Goal: Task Accomplishment & Management: Manage account settings

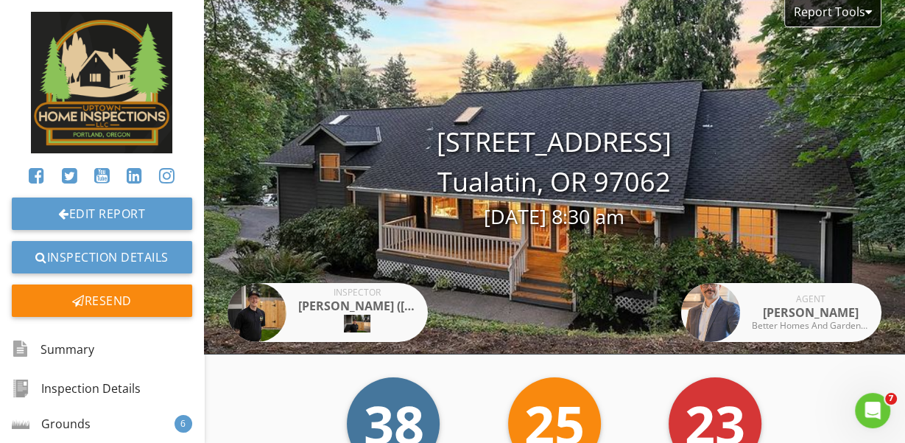
scroll to position [40632, 0]
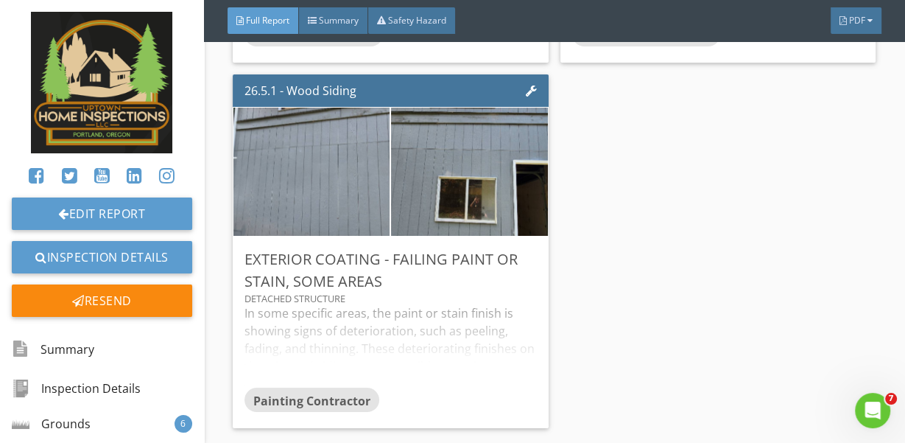
click at [116, 60] on img at bounding box center [101, 82] width 141 height 141
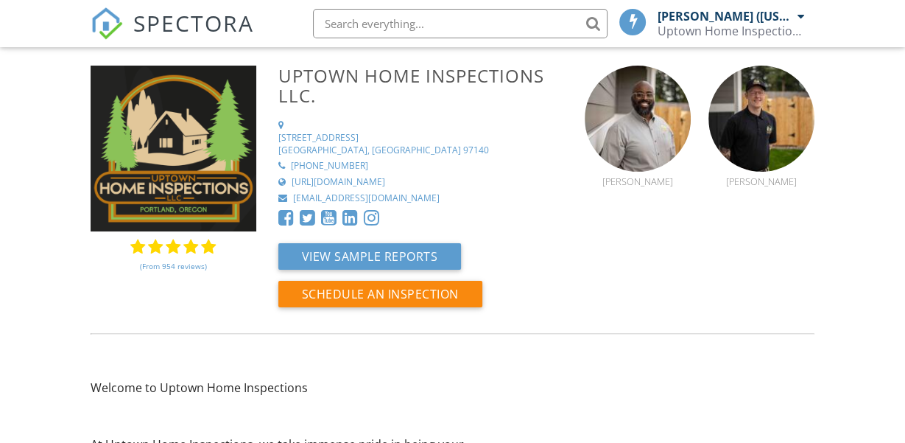
click at [149, 32] on span "SPECTORA" at bounding box center [193, 22] width 121 height 31
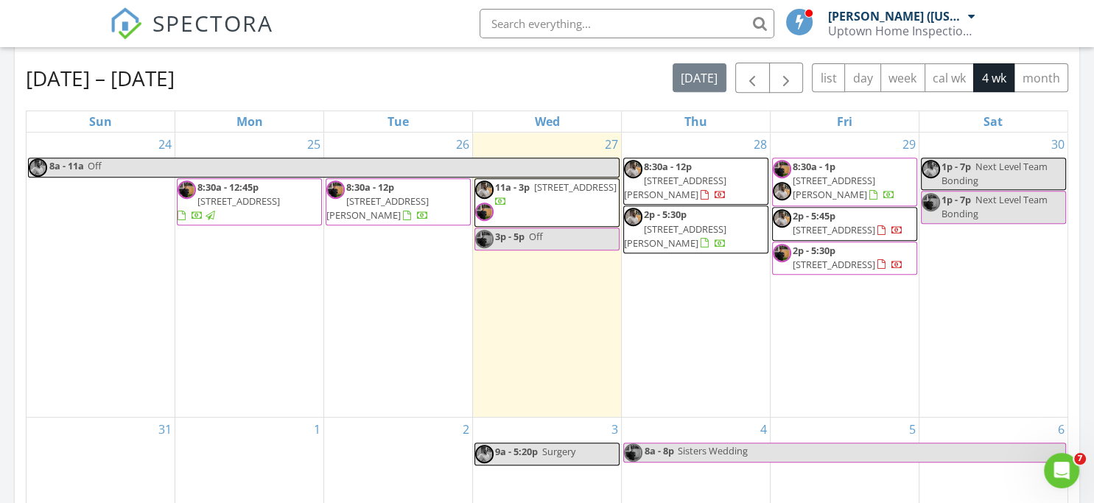
scroll to position [602, 0]
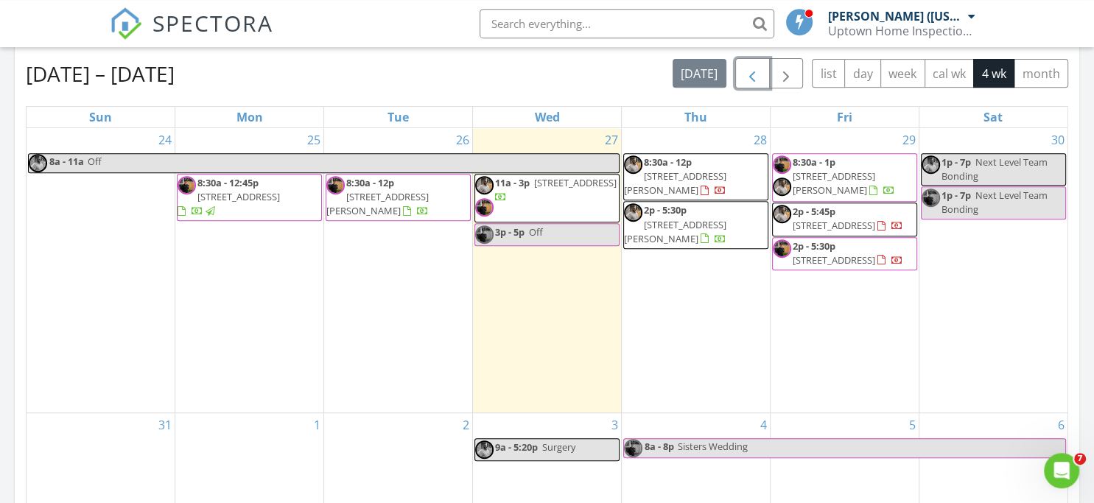
click at [761, 71] on span "button" at bounding box center [752, 74] width 18 height 18
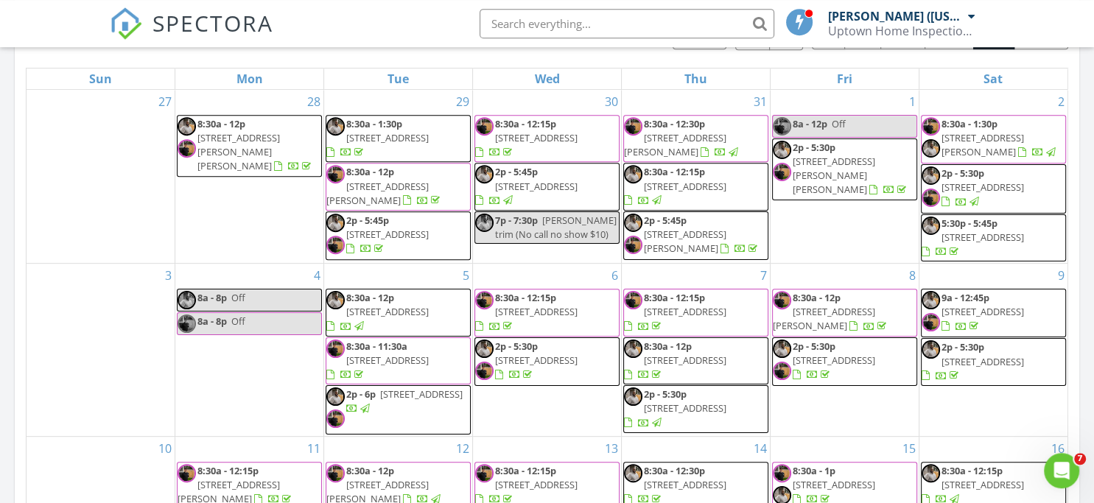
scroll to position [479, 0]
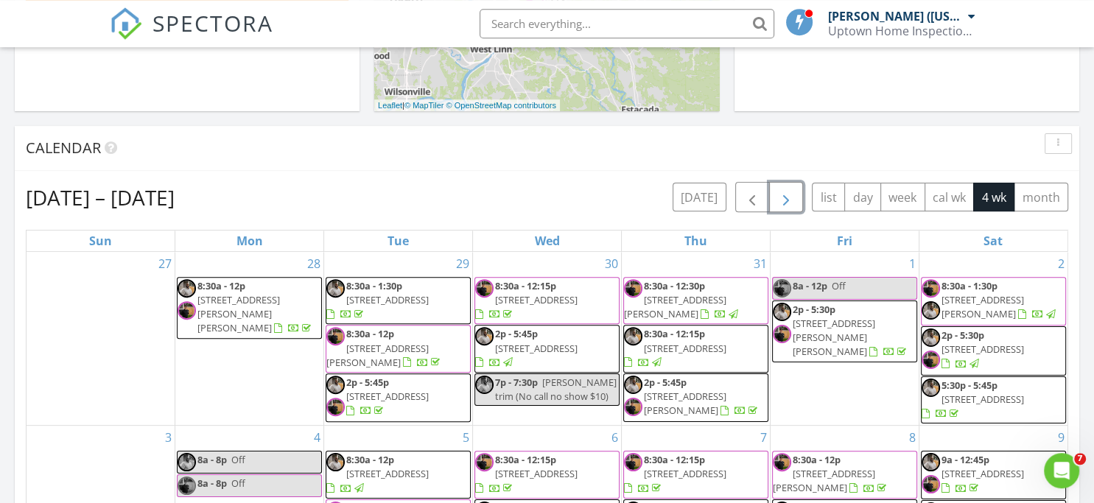
click at [784, 196] on span "button" at bounding box center [786, 198] width 18 height 18
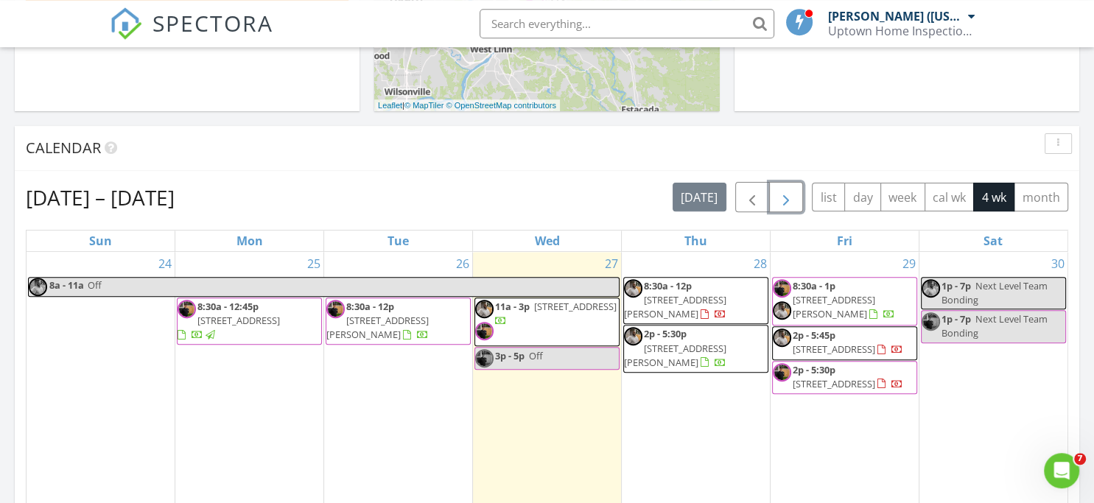
click at [694, 289] on link "8:30a - 12p 8618 NE Pierce Dr, Vancouver 98662" at bounding box center [675, 299] width 102 height 41
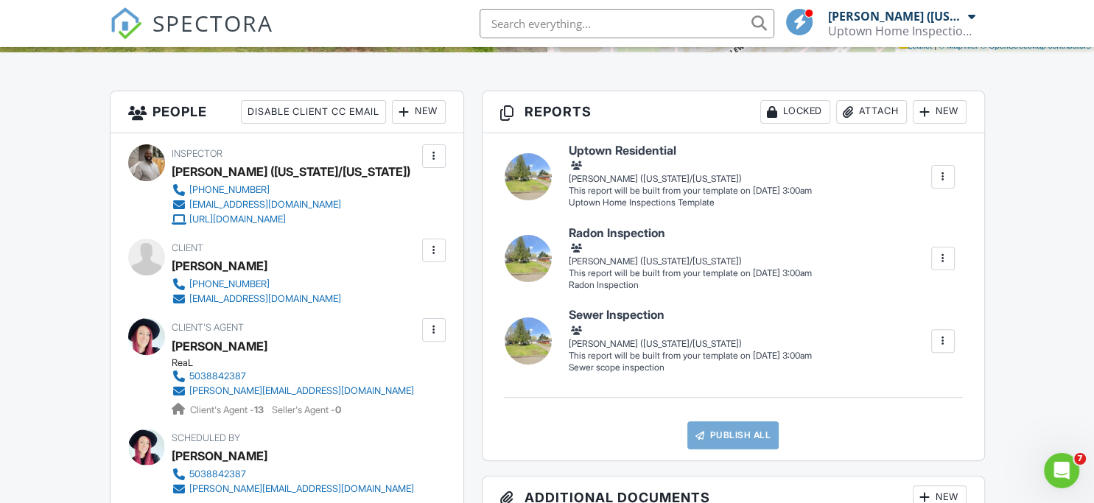
scroll to position [308, 0]
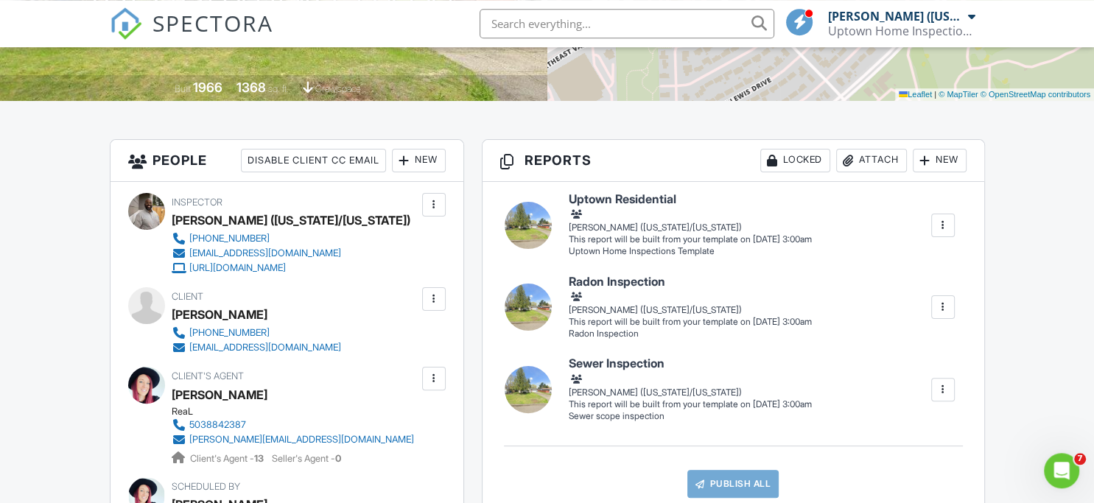
click at [407, 158] on div at bounding box center [404, 160] width 15 height 15
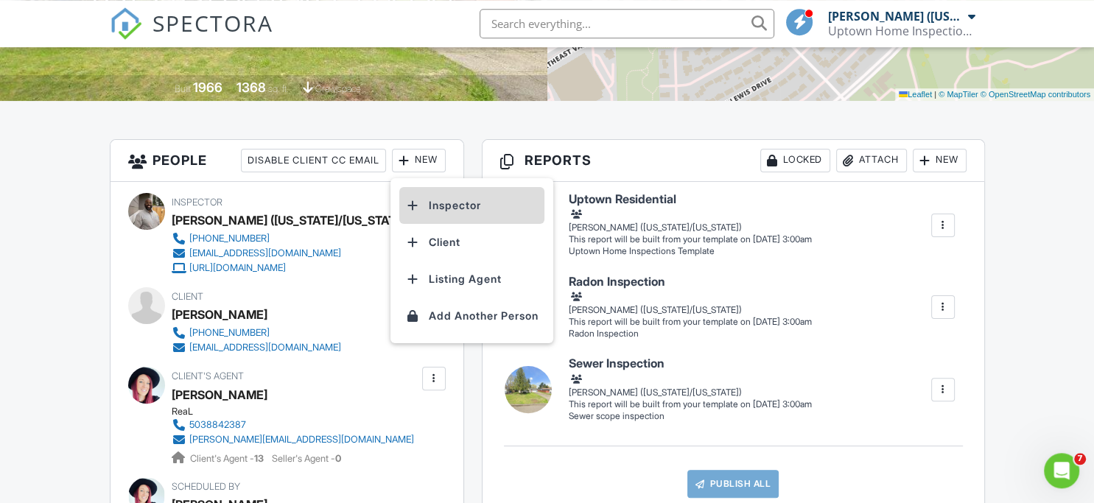
click at [458, 202] on li "Inspector" at bounding box center [471, 205] width 145 height 37
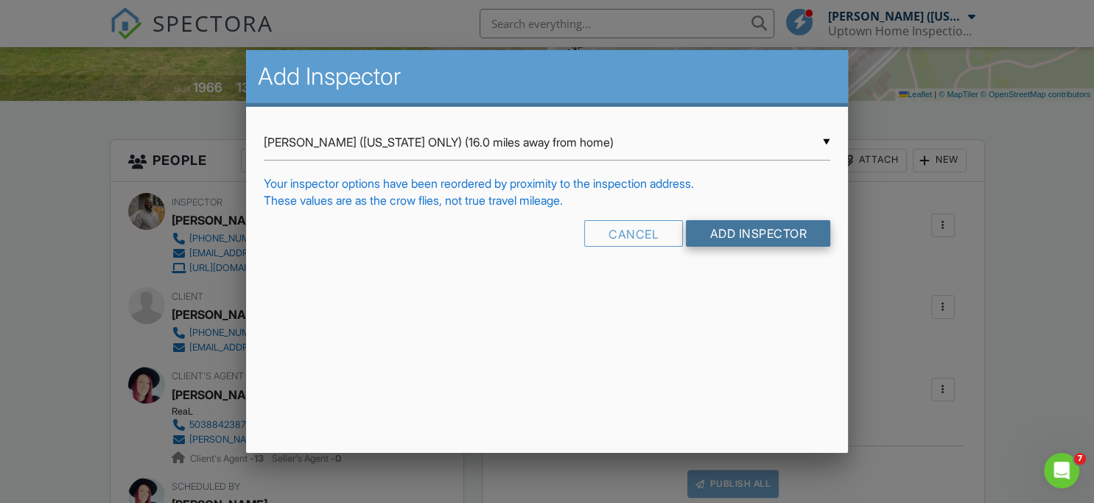
click at [731, 230] on input "Add Inspector" at bounding box center [758, 233] width 144 height 27
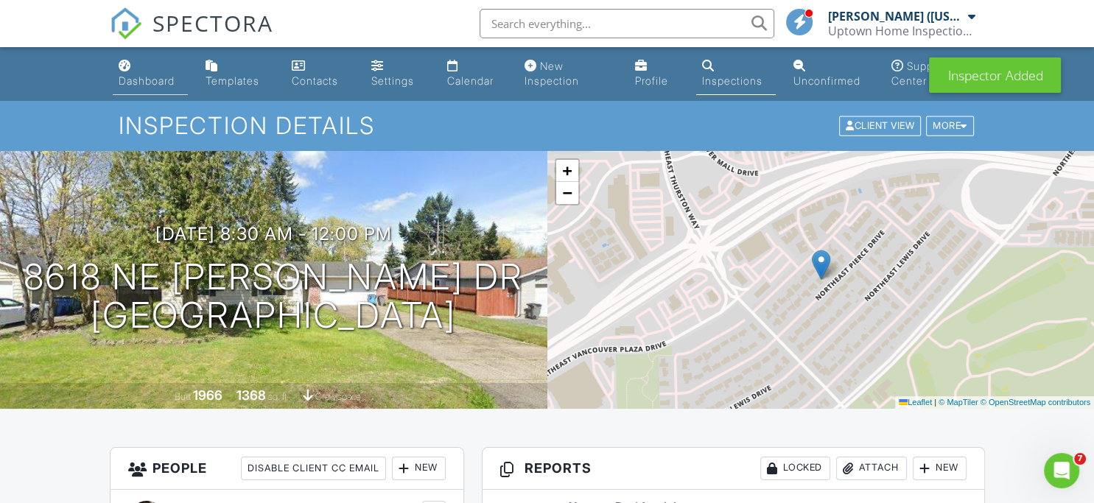
click at [141, 80] on div "Dashboard" at bounding box center [147, 80] width 56 height 13
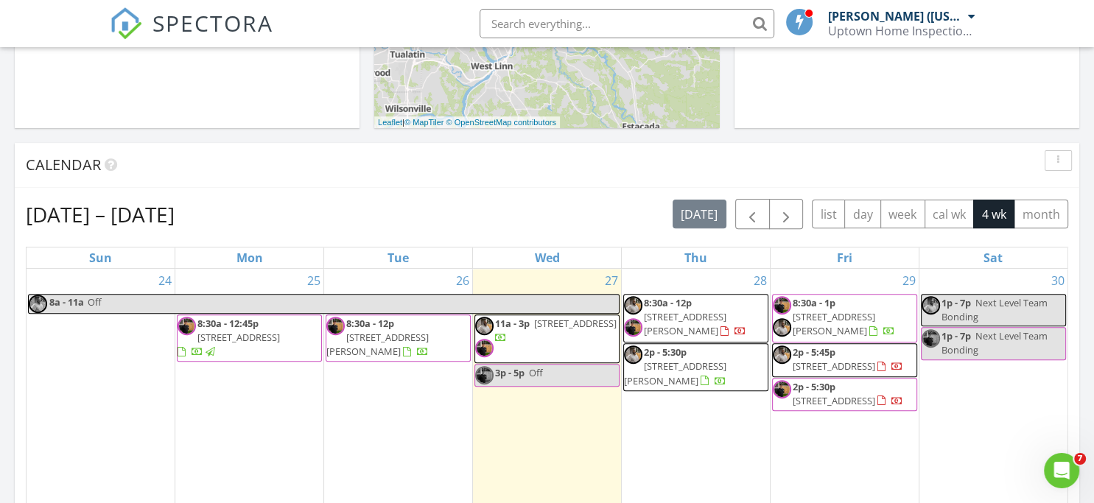
scroll to position [527, 0]
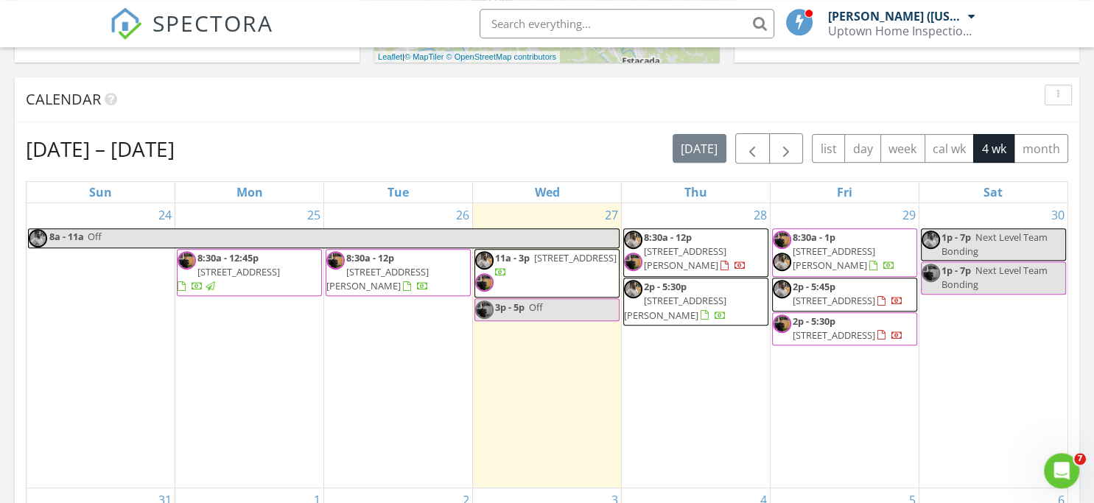
click at [726, 294] on span "2858 SE Jasmine Ave, Gresham 97080" at bounding box center [675, 307] width 102 height 27
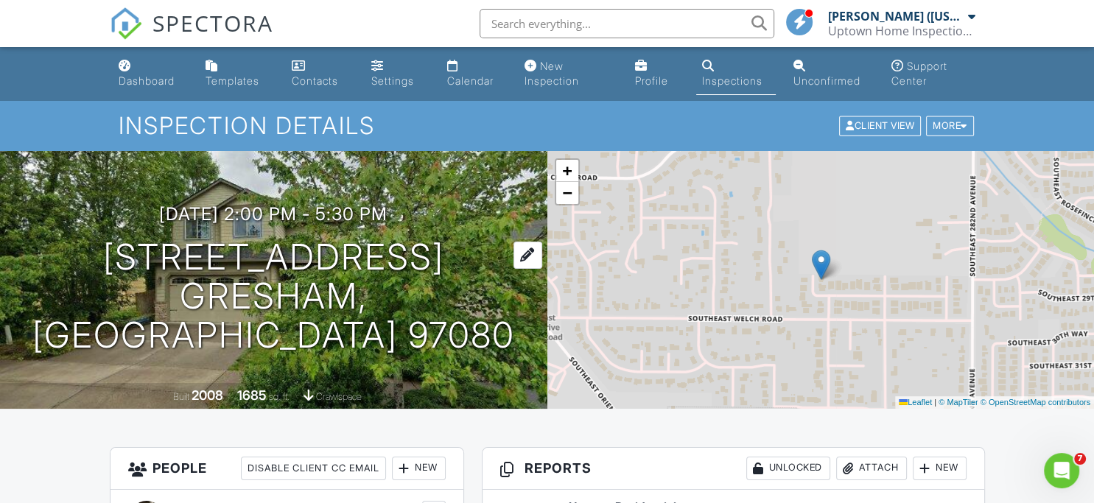
scroll to position [88, 0]
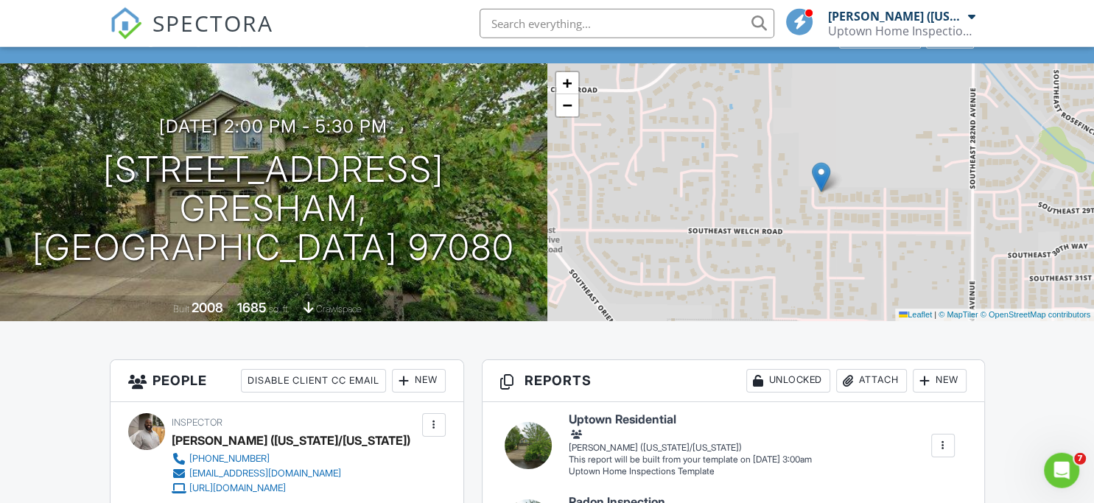
click at [420, 380] on div "New" at bounding box center [419, 381] width 54 height 24
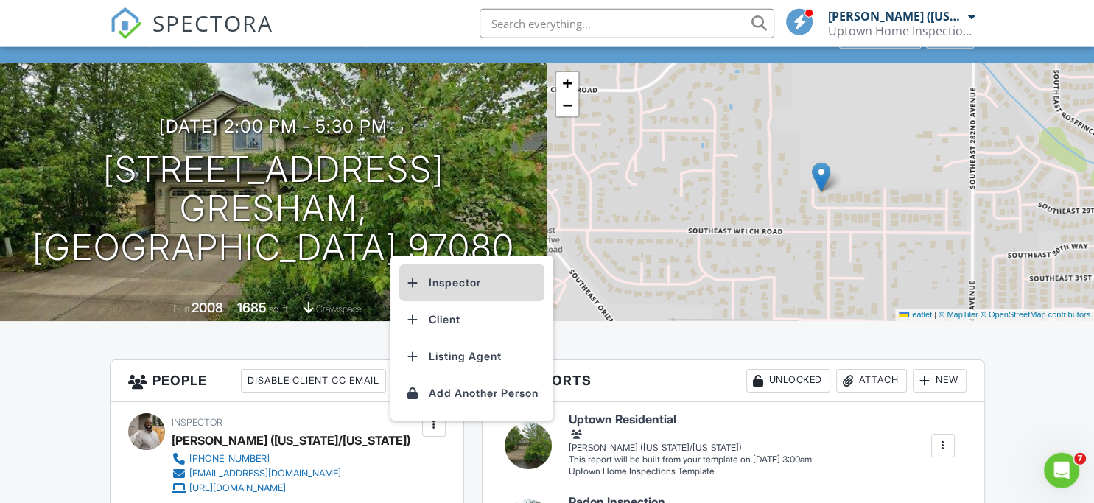
click at [457, 278] on li "Inspector" at bounding box center [471, 282] width 145 height 37
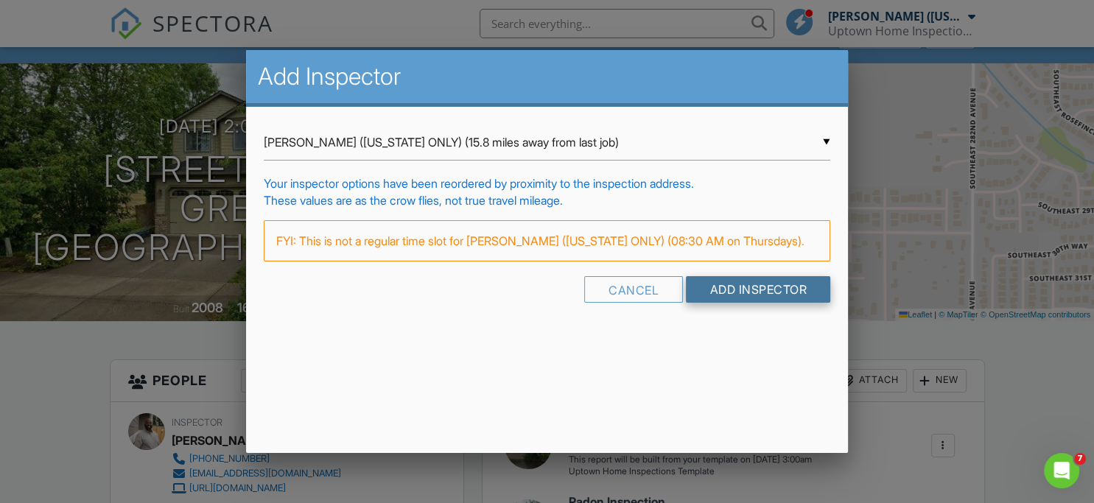
click at [735, 284] on input "Add Inspector" at bounding box center [758, 289] width 144 height 27
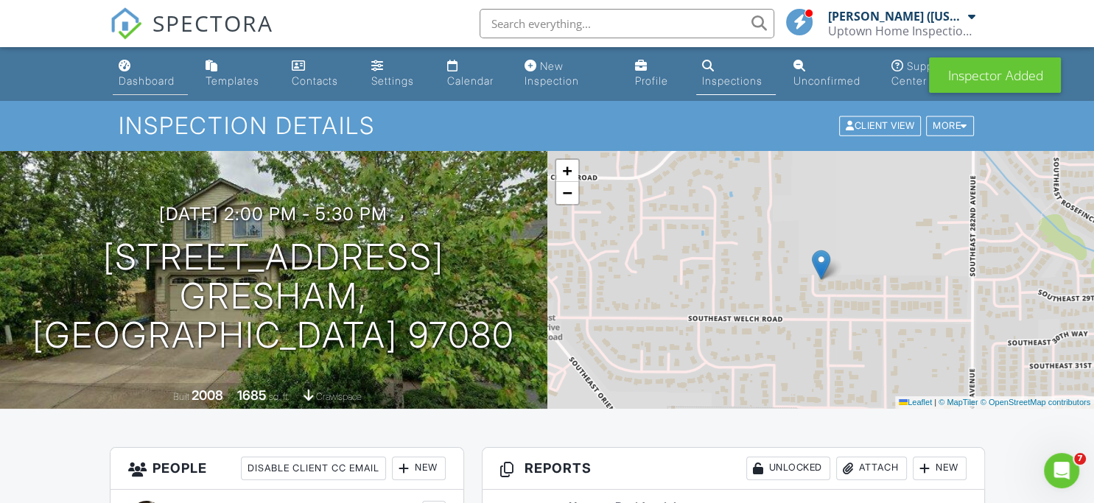
click at [152, 78] on div "Dashboard" at bounding box center [147, 80] width 56 height 13
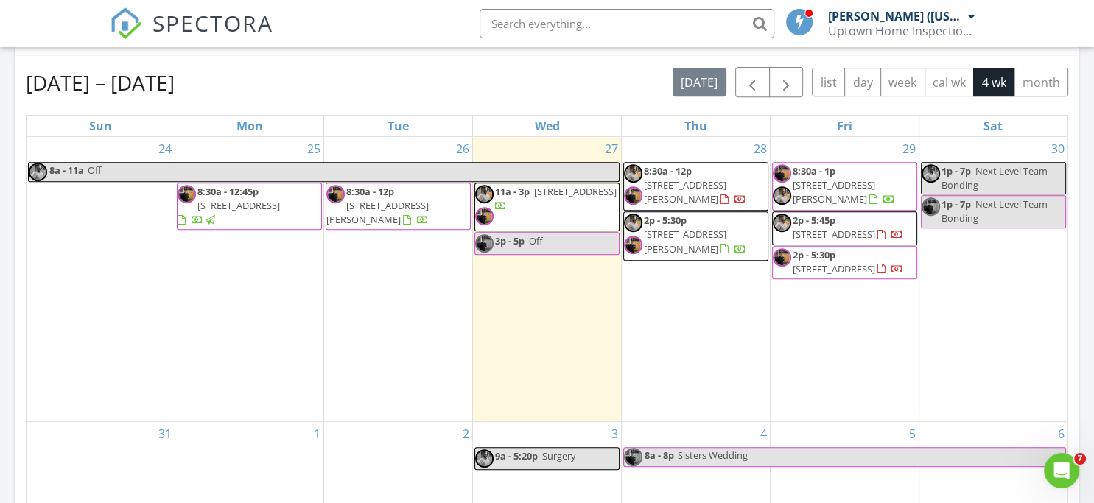
scroll to position [594, 0]
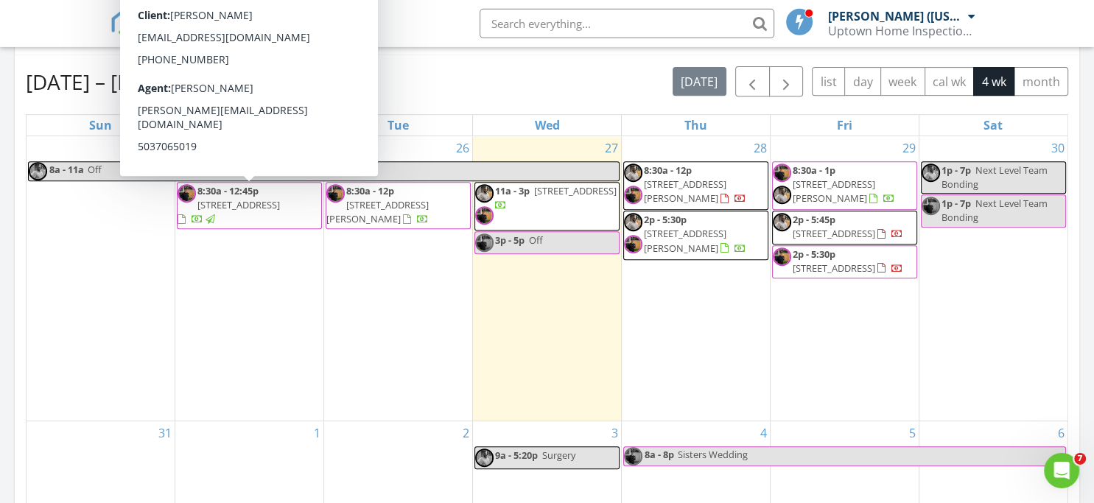
click at [95, 233] on td "24 8a - 11a Off" at bounding box center [101, 278] width 149 height 285
click at [235, 253] on td "25 8:30a - 12:45p 6061 SW Prosperity Park Rd, Tualatin 97062" at bounding box center [249, 278] width 149 height 285
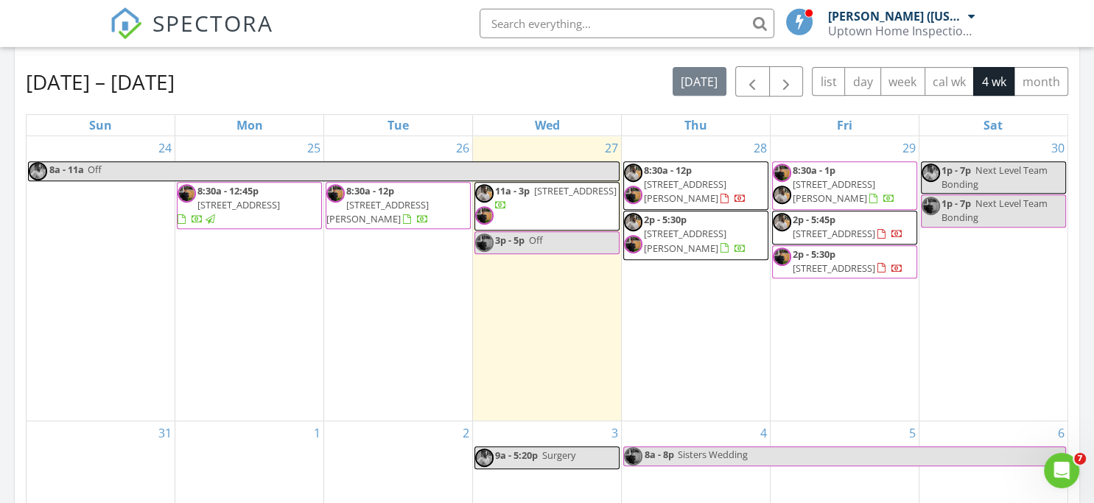
click at [336, 107] on div "Aug 24 – Sep 20, 2025 today list day week cal wk 4 wk month Sun Mon Tue Wed Thu…" at bounding box center [547, 390] width 1042 height 648
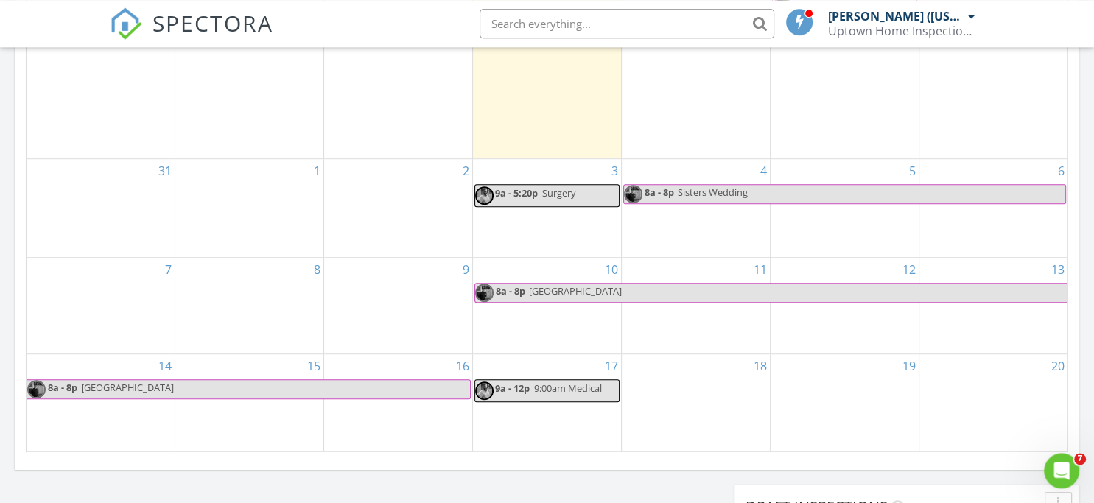
scroll to position [856, 0]
click at [340, 402] on td "16" at bounding box center [398, 403] width 149 height 98
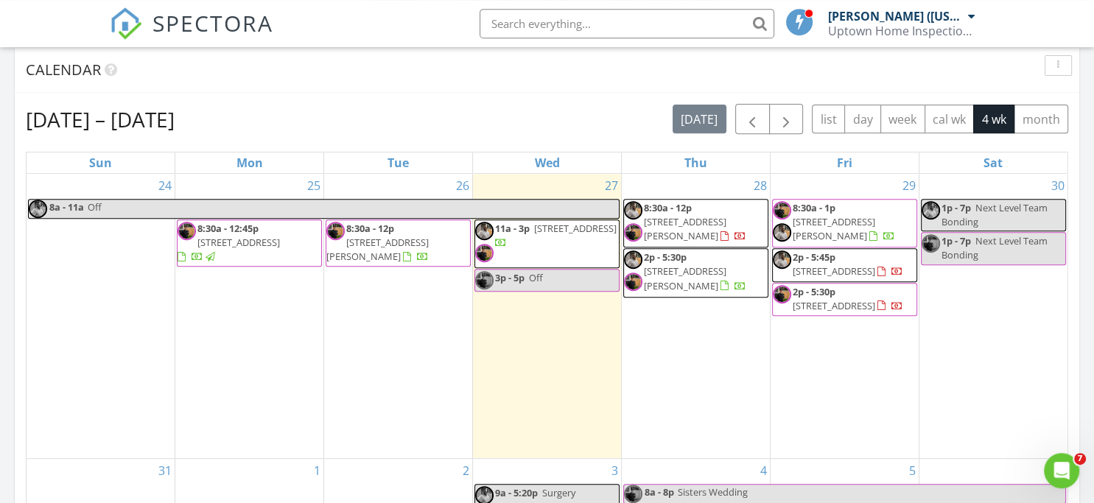
scroll to position [556, 0]
click at [340, 402] on td "26 8:30a - 12p 1721 SW Lillyben Ave, Gresham 97080" at bounding box center [398, 317] width 149 height 285
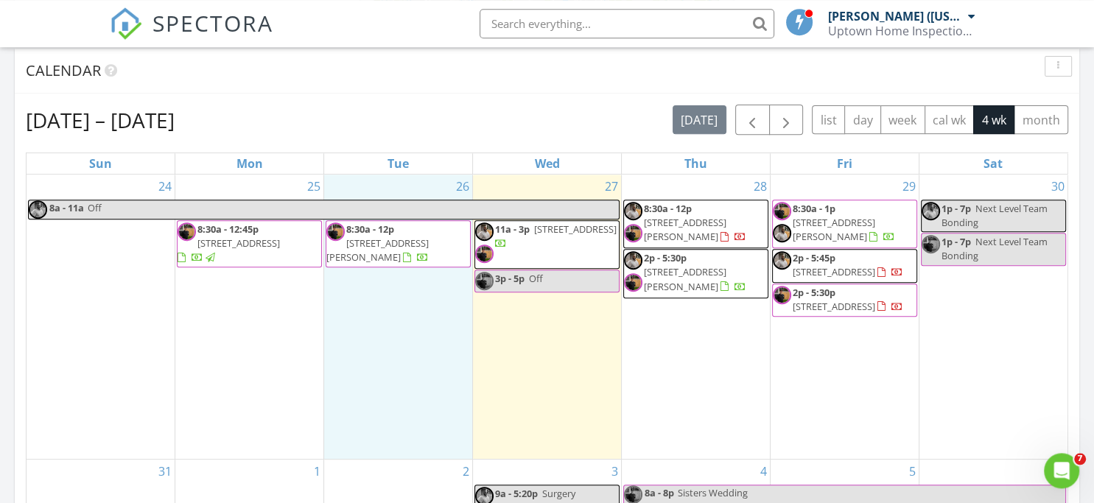
click at [661, 340] on td "28 8:30a - 12p 8618 NE Pierce Dr, Vancouver 98662 2p - 5:30p 2858 SE Jasmine Av…" at bounding box center [695, 317] width 149 height 285
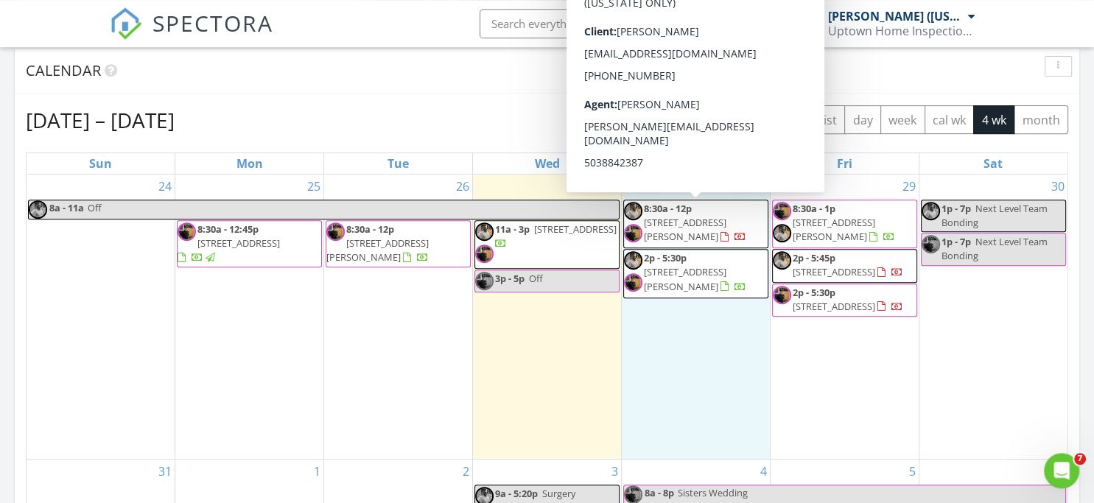
drag, startPoint x: 661, startPoint y: 340, endPoint x: 676, endPoint y: 219, distance: 122.4
